Goal: Find specific page/section: Find specific page/section

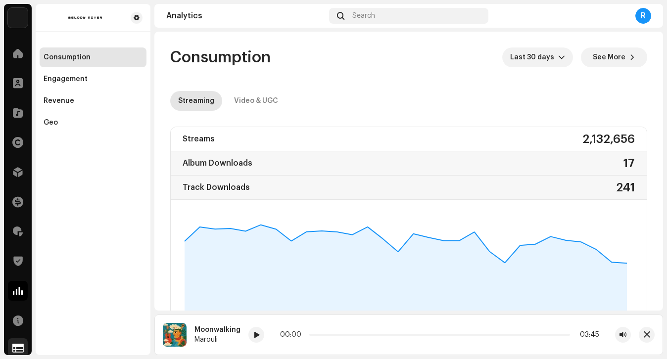
click at [17, 349] on span at bounding box center [17, 348] width 11 height 8
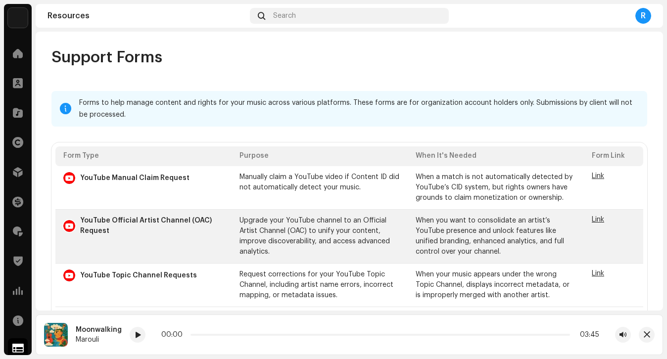
scroll to position [174, 0]
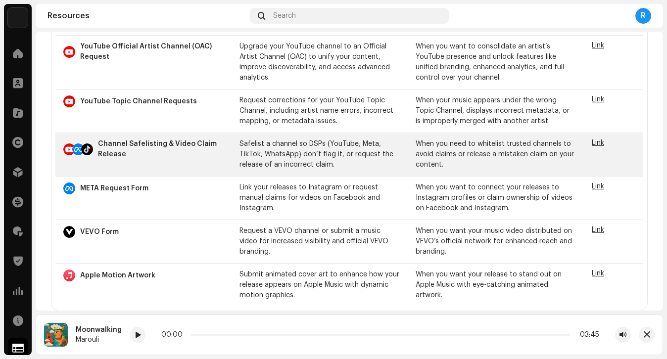
click at [592, 141] on span "Link" at bounding box center [598, 143] width 12 height 7
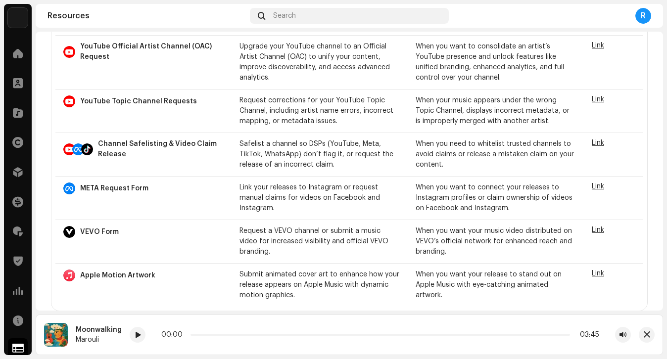
click at [11, 23] on img at bounding box center [18, 18] width 20 height 20
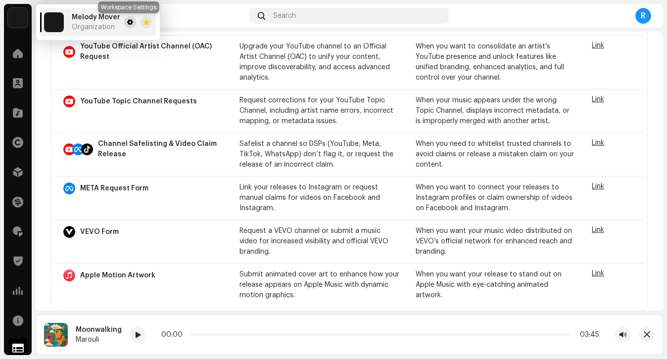
click at [124, 23] on button at bounding box center [130, 22] width 12 height 12
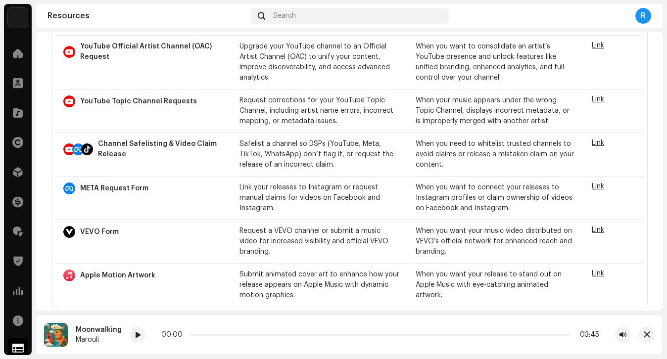
click at [12, 17] on img at bounding box center [18, 18] width 20 height 20
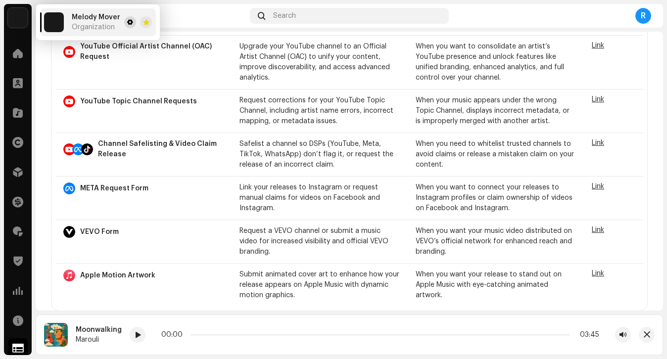
click at [129, 20] on span at bounding box center [130, 22] width 6 height 8
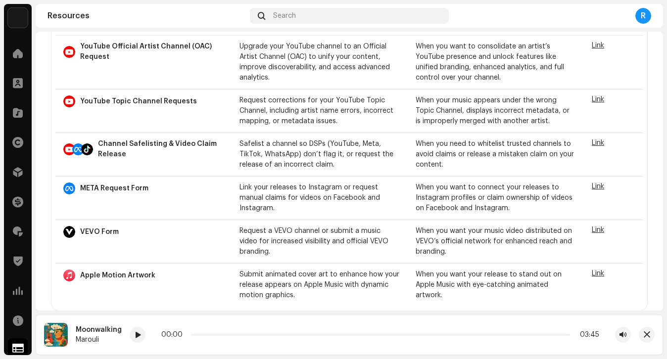
click at [10, 23] on img at bounding box center [18, 18] width 20 height 20
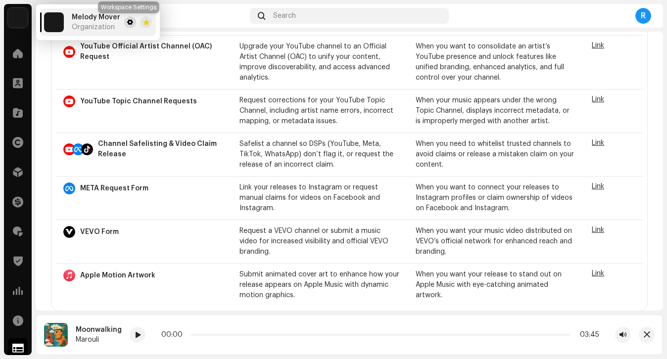
click at [132, 17] on button at bounding box center [130, 22] width 12 height 12
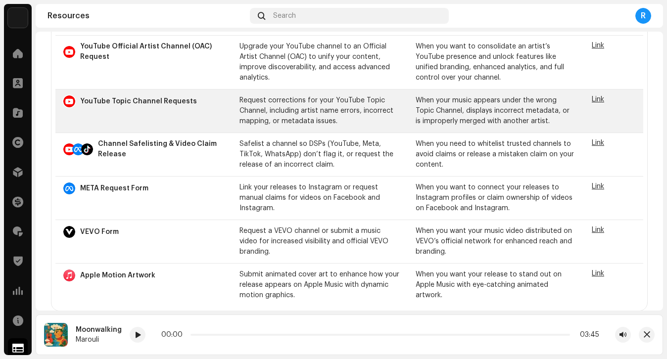
scroll to position [0, 0]
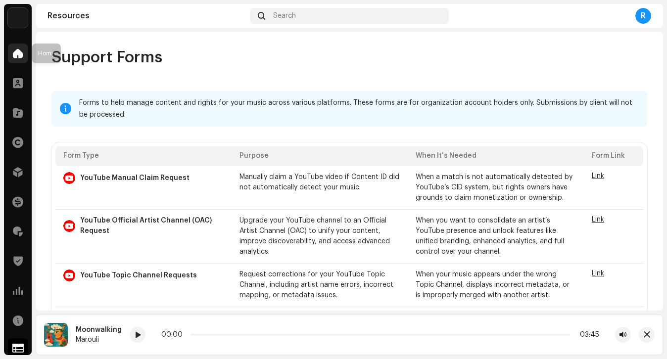
click at [20, 58] on div at bounding box center [18, 54] width 20 height 20
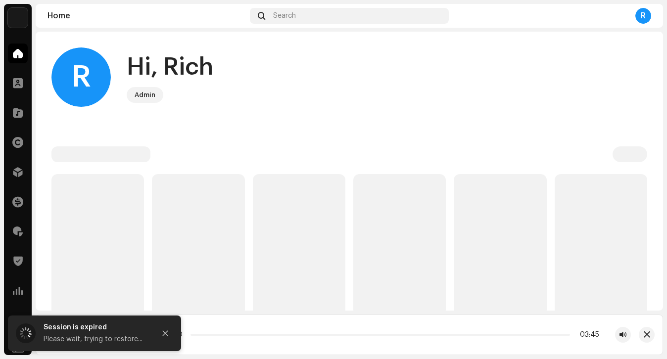
click at [18, 12] on img at bounding box center [18, 18] width 20 height 20
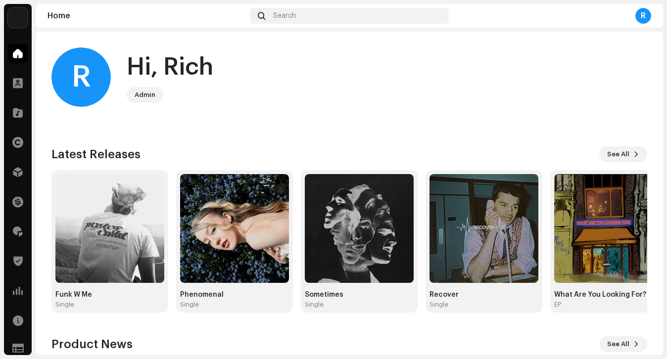
click at [17, 19] on img at bounding box center [18, 18] width 20 height 20
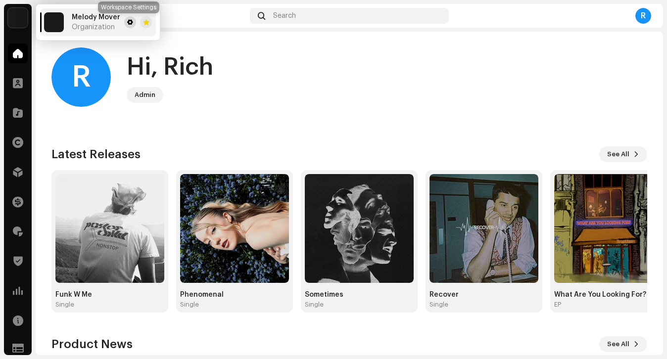
click at [130, 24] on span at bounding box center [130, 22] width 6 height 8
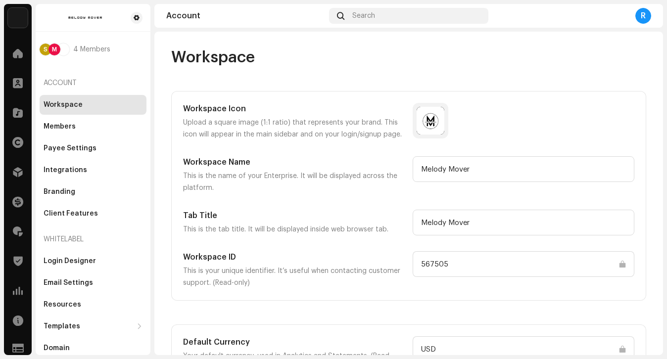
click at [443, 268] on input "567505" at bounding box center [524, 264] width 222 height 26
click at [23, 86] on div at bounding box center [18, 83] width 20 height 20
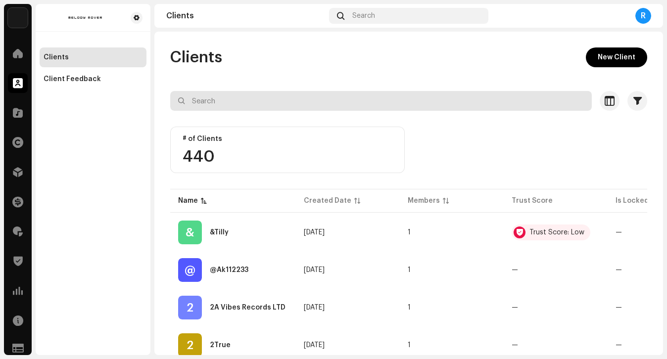
click at [220, 99] on input "text" at bounding box center [381, 101] width 422 height 20
type input "eloise"
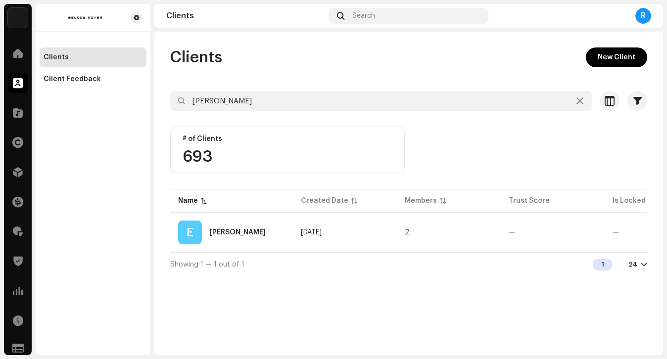
click at [222, 221] on div "E Eloise Viola" at bounding box center [231, 233] width 107 height 24
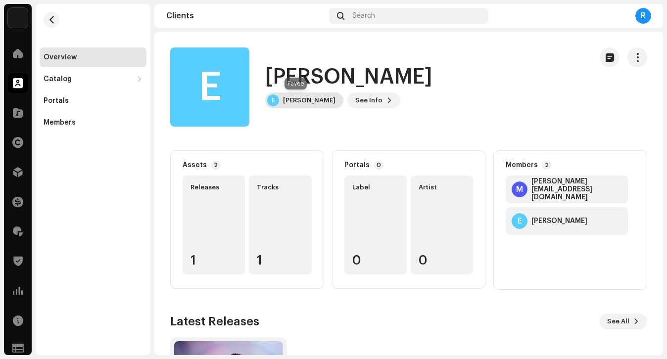
click at [301, 98] on div "Eloise Viola" at bounding box center [309, 100] width 52 height 8
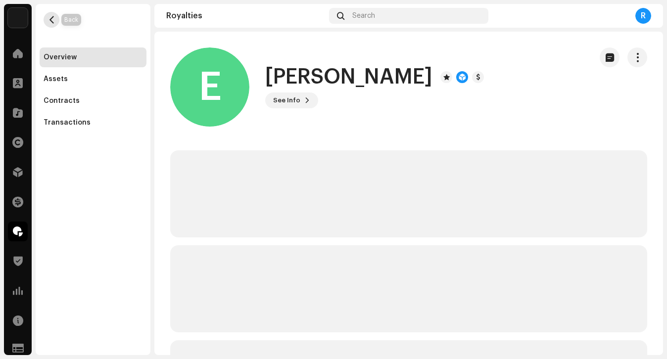
click at [49, 20] on span "button" at bounding box center [51, 20] width 7 height 8
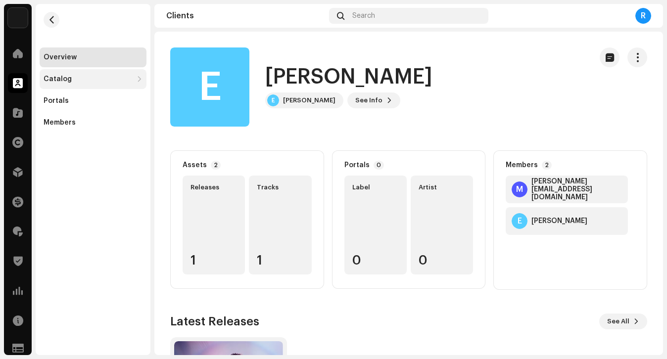
click at [74, 74] on div "Catalog" at bounding box center [93, 79] width 107 height 20
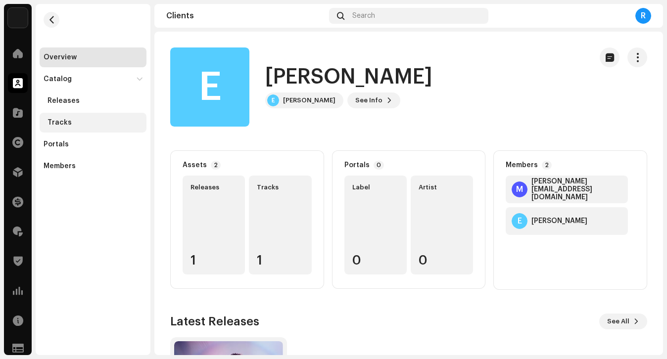
click at [77, 119] on div "Tracks" at bounding box center [95, 123] width 95 height 8
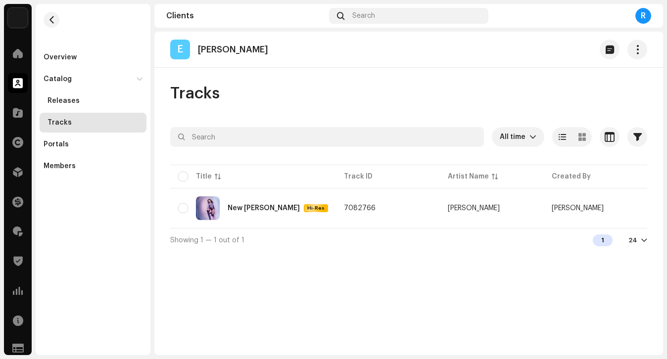
scroll to position [0, 218]
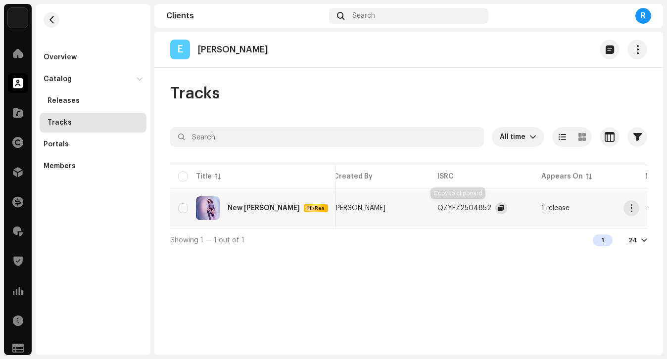
click at [498, 210] on span "button" at bounding box center [501, 208] width 6 height 8
